Goal: Task Accomplishment & Management: Use online tool/utility

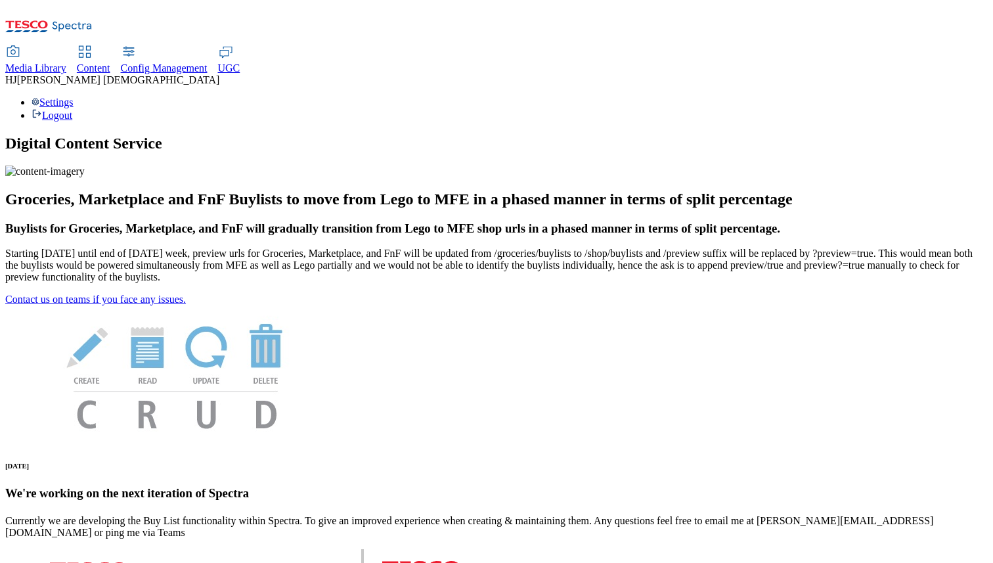
click at [66, 62] on span "Media Library" at bounding box center [35, 67] width 61 height 11
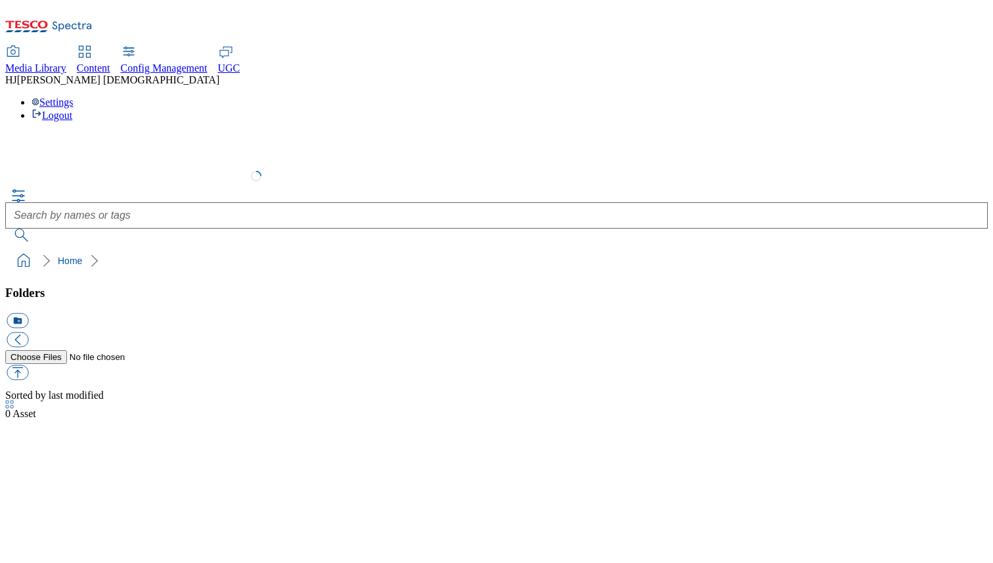
select select "flare-test"
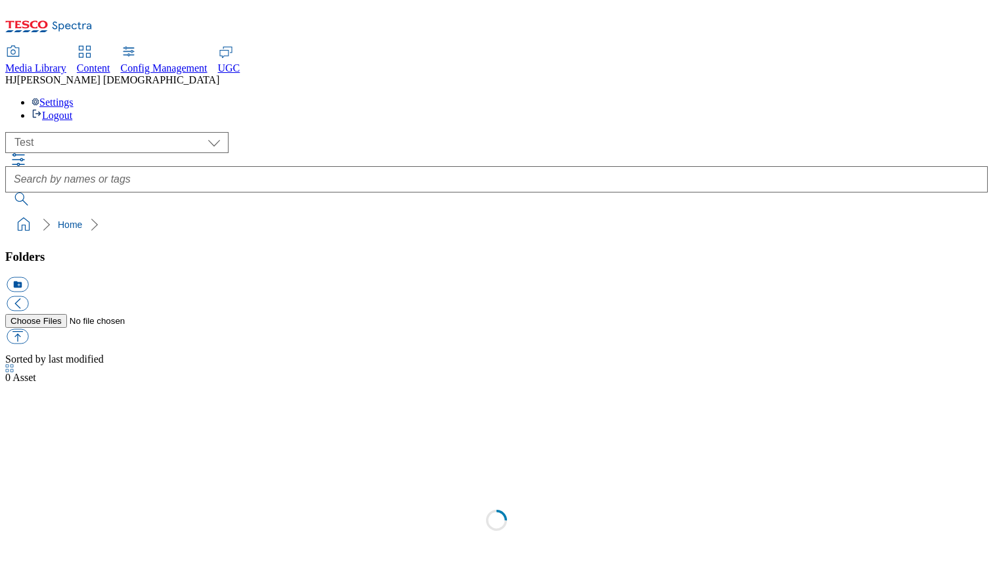
scroll to position [1, 0]
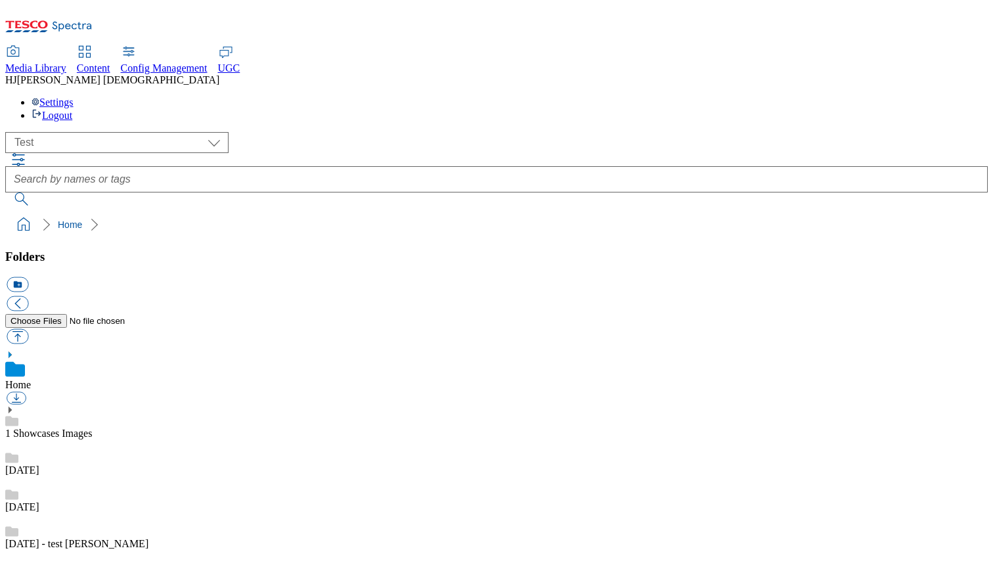
drag, startPoint x: 506, startPoint y: 202, endPoint x: 809, endPoint y: 2, distance: 362.5
